Goal: Navigation & Orientation: Find specific page/section

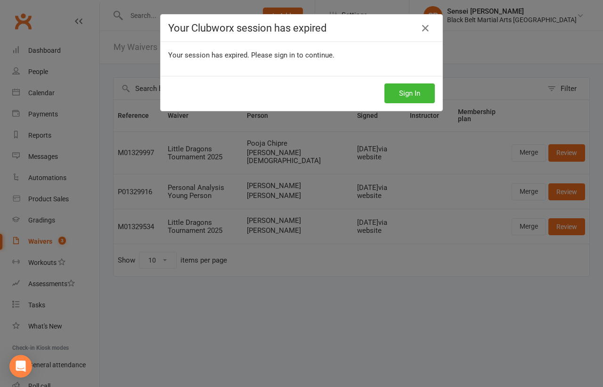
click at [400, 92] on button "Sign In" at bounding box center [410, 93] width 50 height 20
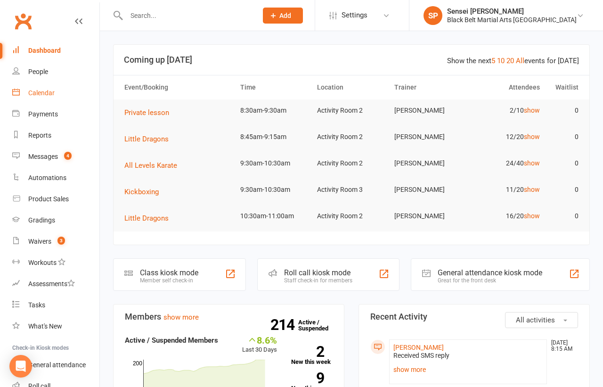
click at [45, 87] on link "Calendar" at bounding box center [55, 92] width 87 height 21
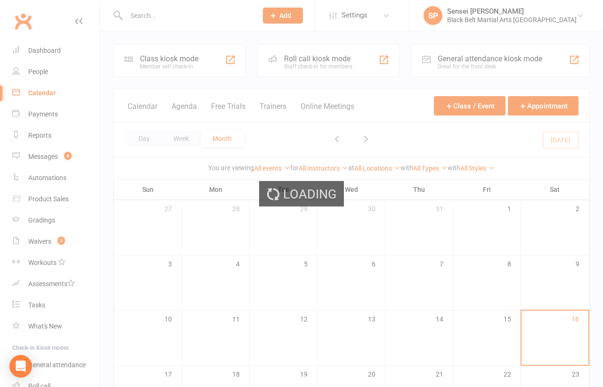
click at [45, 92] on div "Loading" at bounding box center [301, 193] width 603 height 387
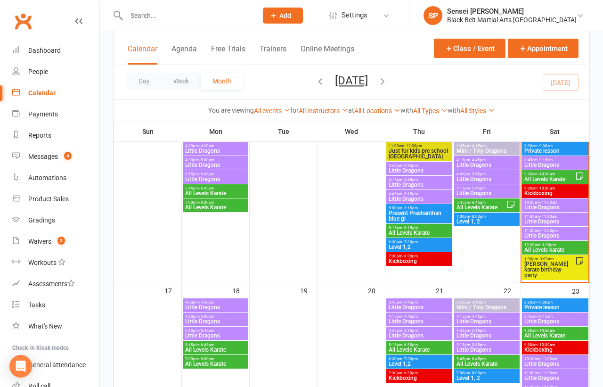
scroll to position [412, 0]
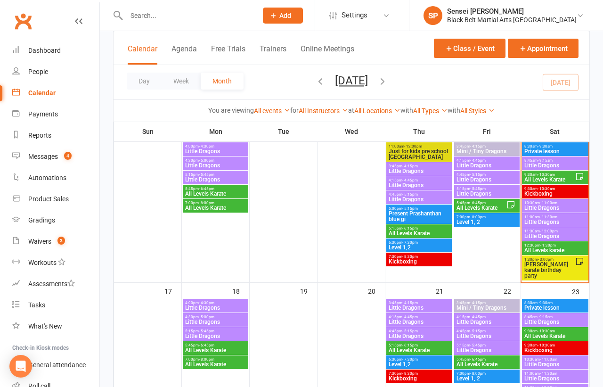
click at [544, 268] on span "[PERSON_NAME] karate birthday party" at bounding box center [549, 270] width 51 height 17
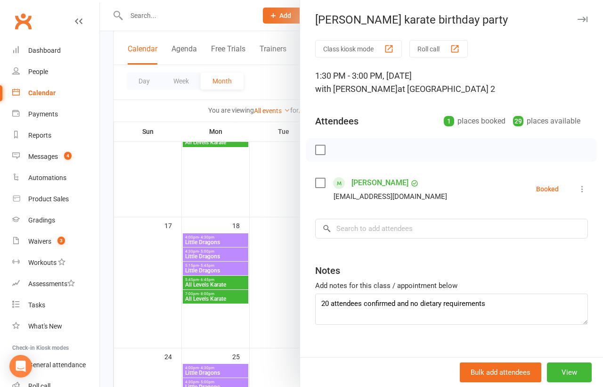
scroll to position [469, 0]
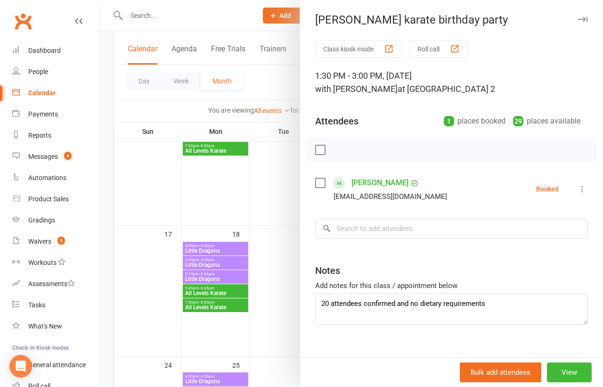
click at [285, 284] on div at bounding box center [351, 193] width 503 height 387
